Goal: Task Accomplishment & Management: Use online tool/utility

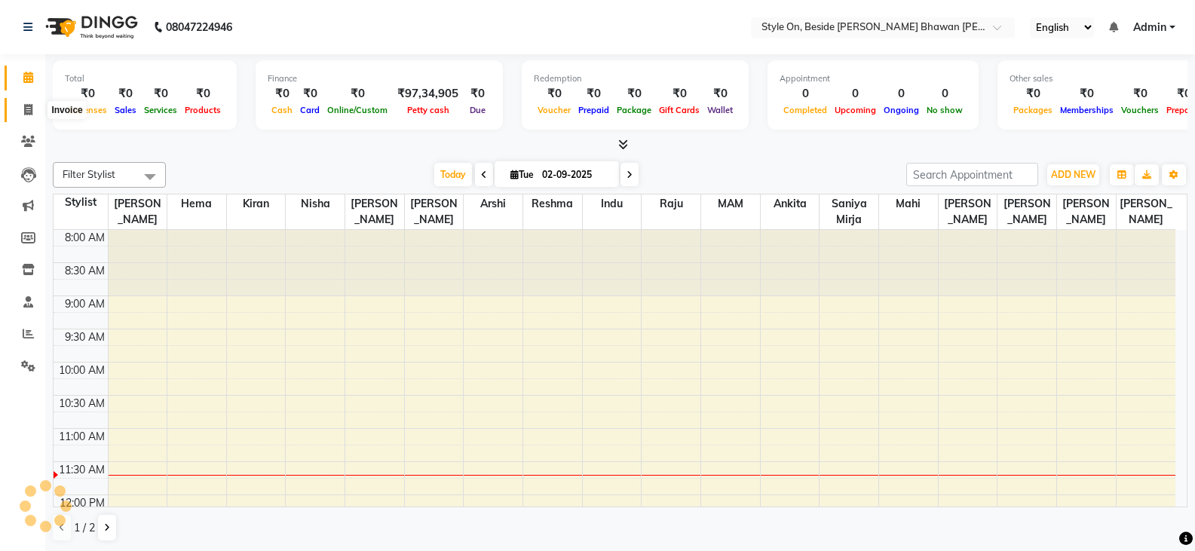
click at [21, 110] on span at bounding box center [28, 110] width 26 height 17
select select "service"
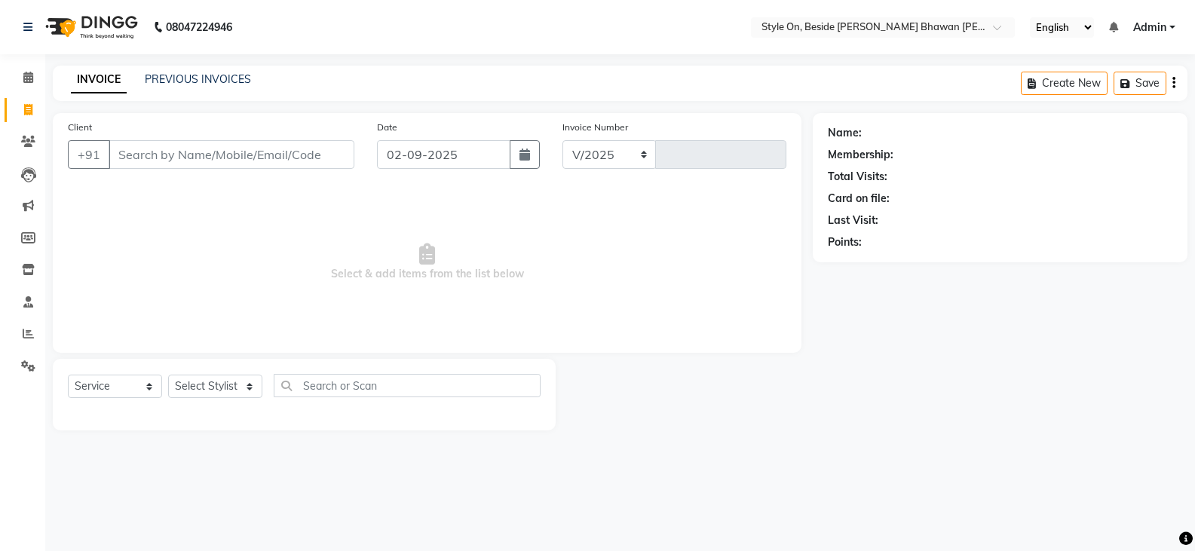
select select "4700"
type input "0736"
select select "4700"
select select "service"
click at [28, 265] on icon at bounding box center [28, 269] width 13 height 11
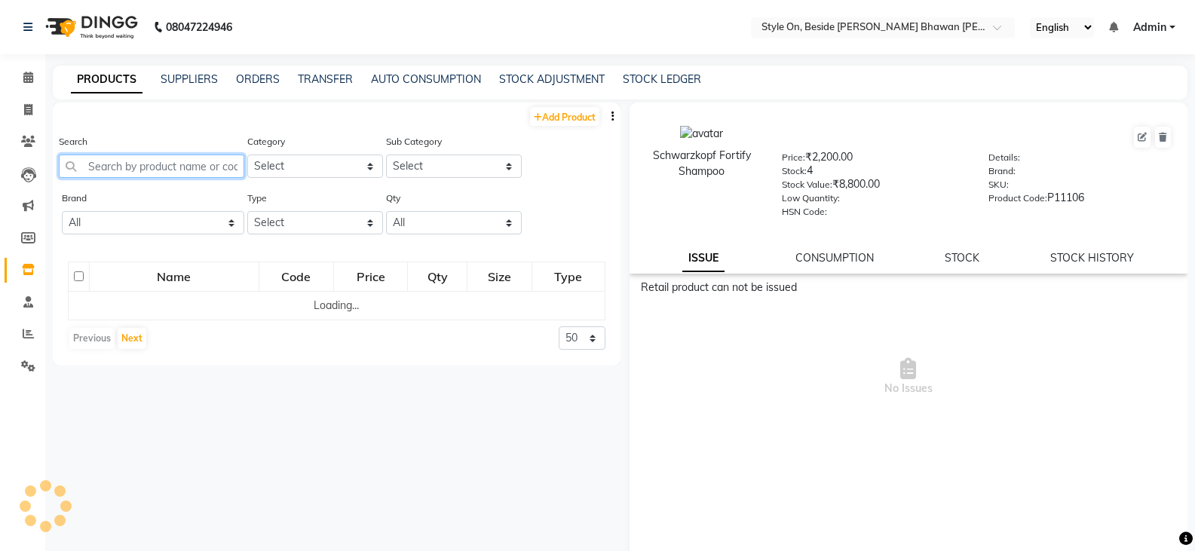
click at [179, 167] on input "text" at bounding box center [152, 166] width 186 height 23
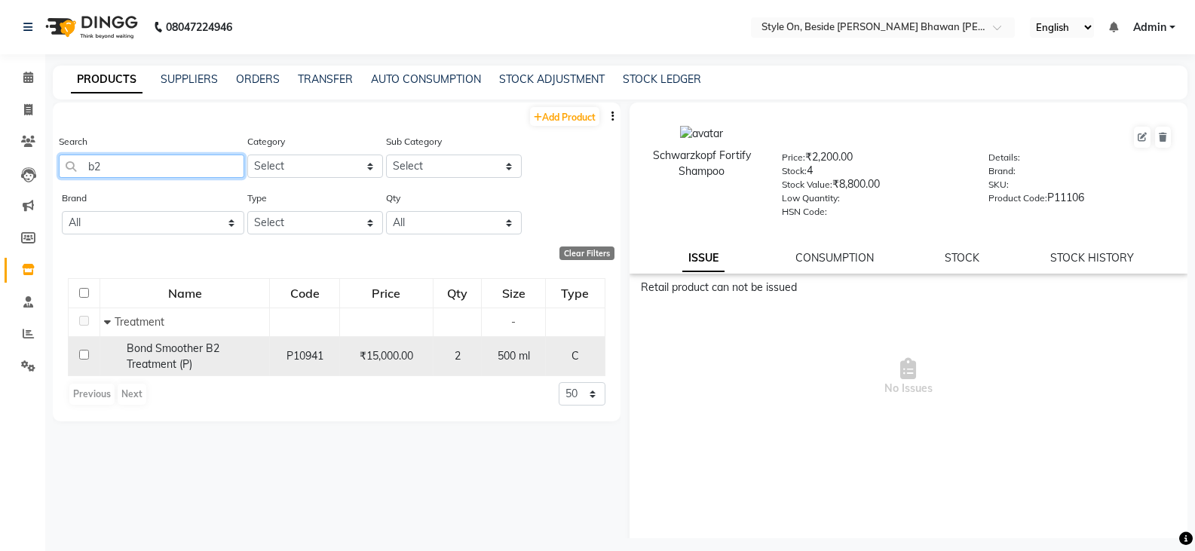
type input "b2"
click at [198, 345] on span "Bond Smoother B2 Treatment (P)" at bounding box center [173, 356] width 93 height 29
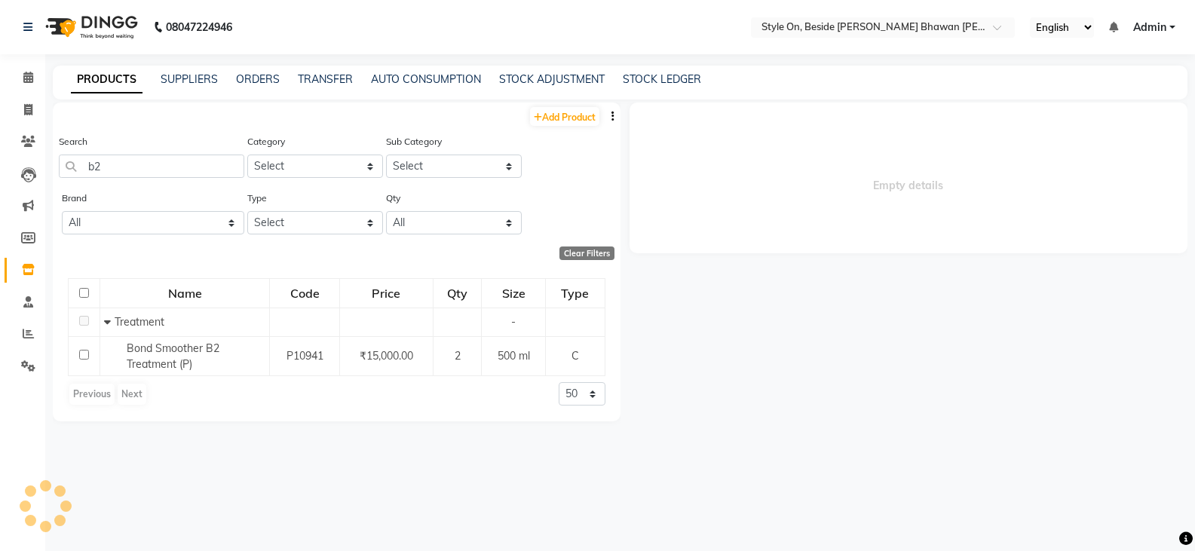
select select
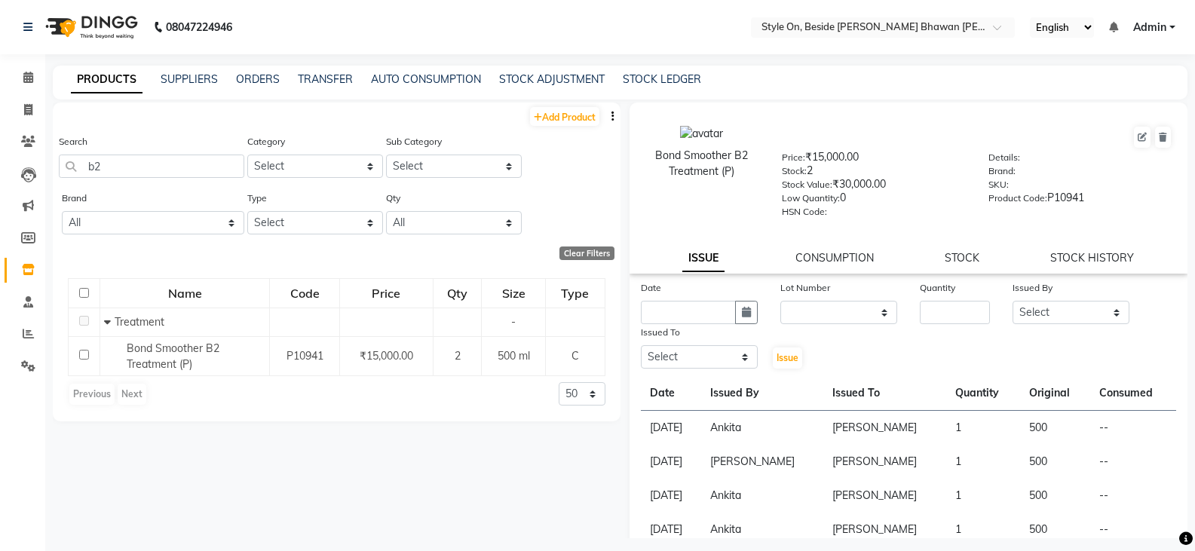
click at [988, 311] on div "Quantity" at bounding box center [955, 302] width 93 height 44
click at [974, 311] on input "number" at bounding box center [955, 312] width 70 height 23
type input "1"
click at [1032, 296] on div "Issued By" at bounding box center [1071, 290] width 117 height 21
click at [1052, 303] on select "Select [PERSON_NAME] Anju [PERSON_NAME] [PERSON_NAME] [PERSON_NAME] [PERSON_NAM…" at bounding box center [1071, 312] width 117 height 23
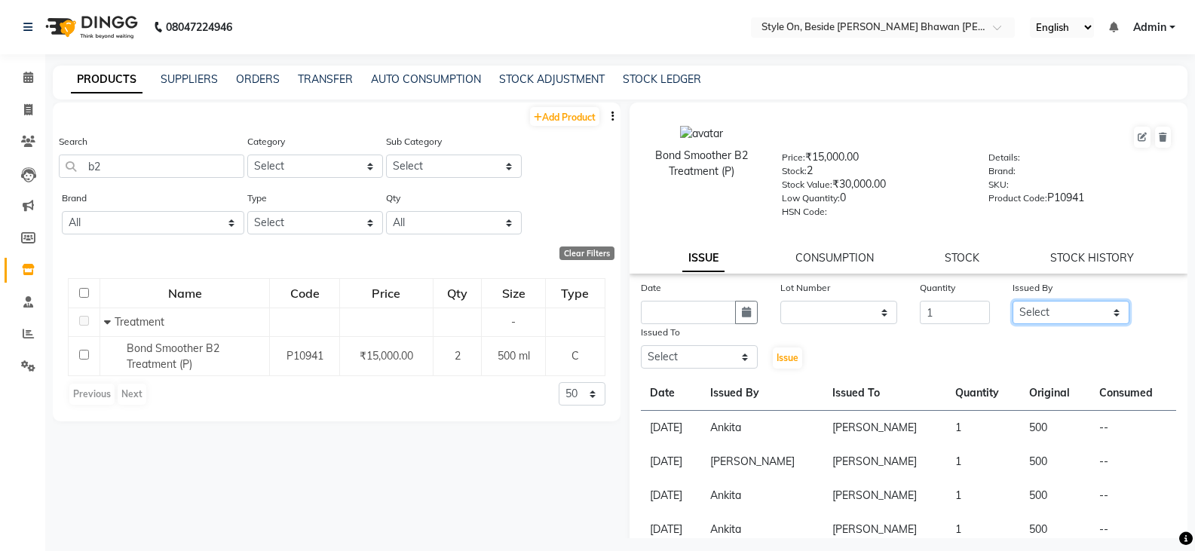
select select "32959"
click at [1013, 301] on select "Select [PERSON_NAME] Anju [PERSON_NAME] [PERSON_NAME] [PERSON_NAME] [PERSON_NAM…" at bounding box center [1071, 312] width 117 height 23
click at [696, 314] on input "text" at bounding box center [688, 312] width 95 height 23
select select "9"
select select "2025"
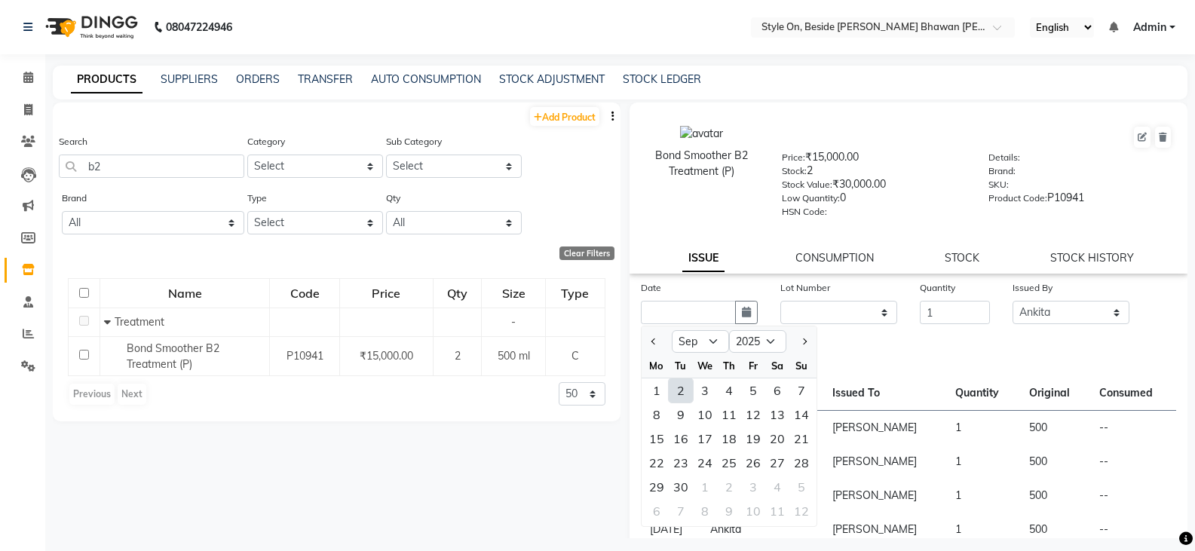
click at [676, 390] on div "2" at bounding box center [681, 391] width 24 height 24
type input "02-09-2025"
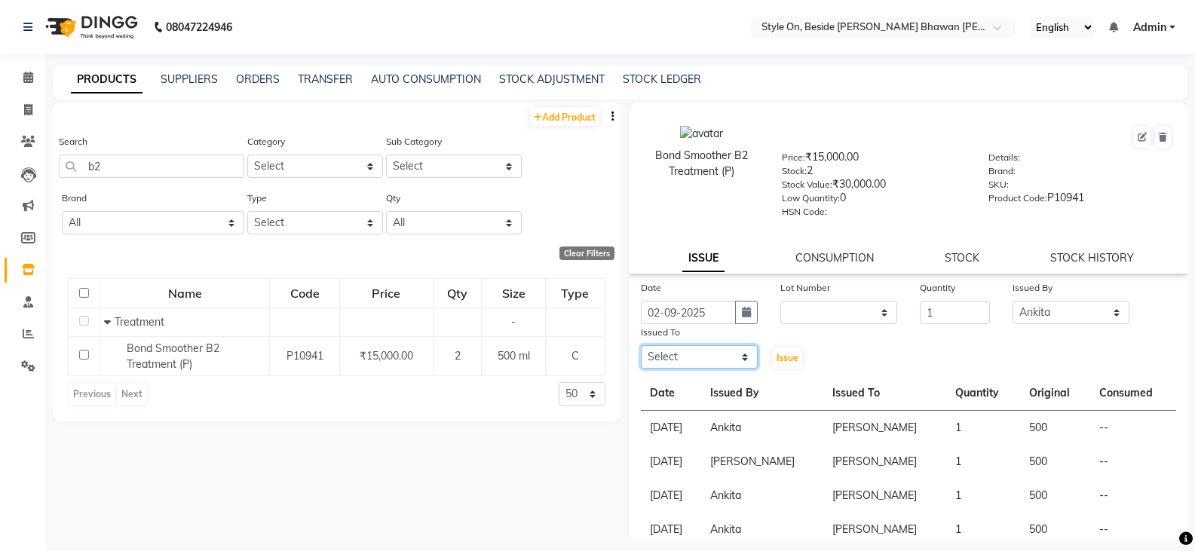
click at [684, 356] on select "Select [PERSON_NAME] Anju [PERSON_NAME] [PERSON_NAME] [PERSON_NAME] [PERSON_NAM…" at bounding box center [699, 356] width 117 height 23
select select "27825"
click at [641, 345] on select "Select [PERSON_NAME] Anju [PERSON_NAME] [PERSON_NAME] [PERSON_NAME] [PERSON_NAM…" at bounding box center [699, 356] width 117 height 23
click at [781, 359] on span "Issue" at bounding box center [788, 357] width 22 height 11
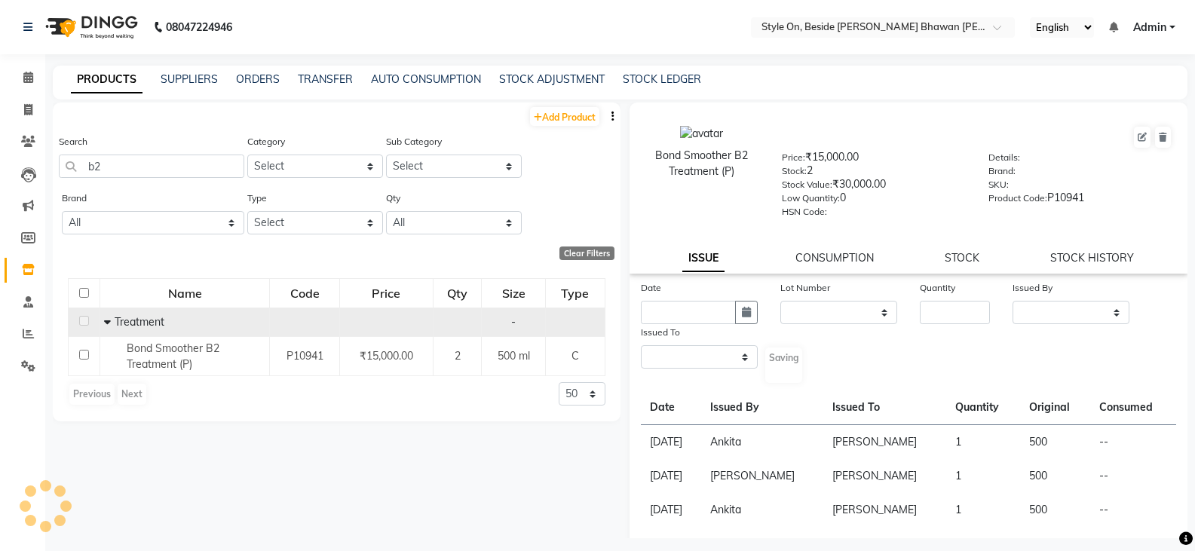
select select
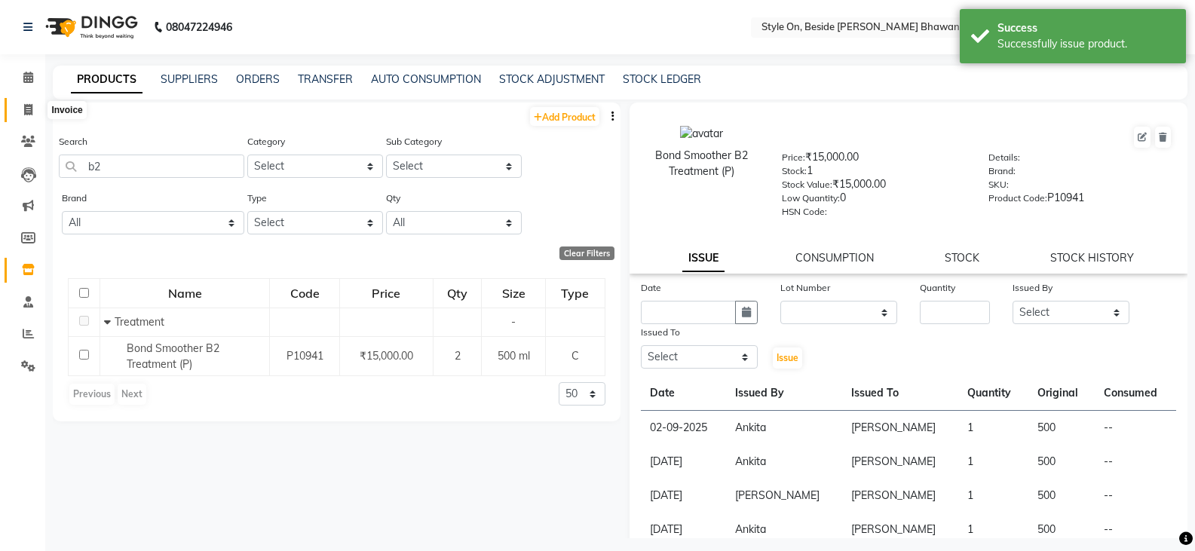
click at [24, 108] on icon at bounding box center [28, 109] width 8 height 11
select select "4700"
select select "service"
